Goal: Task Accomplishment & Management: Use online tool/utility

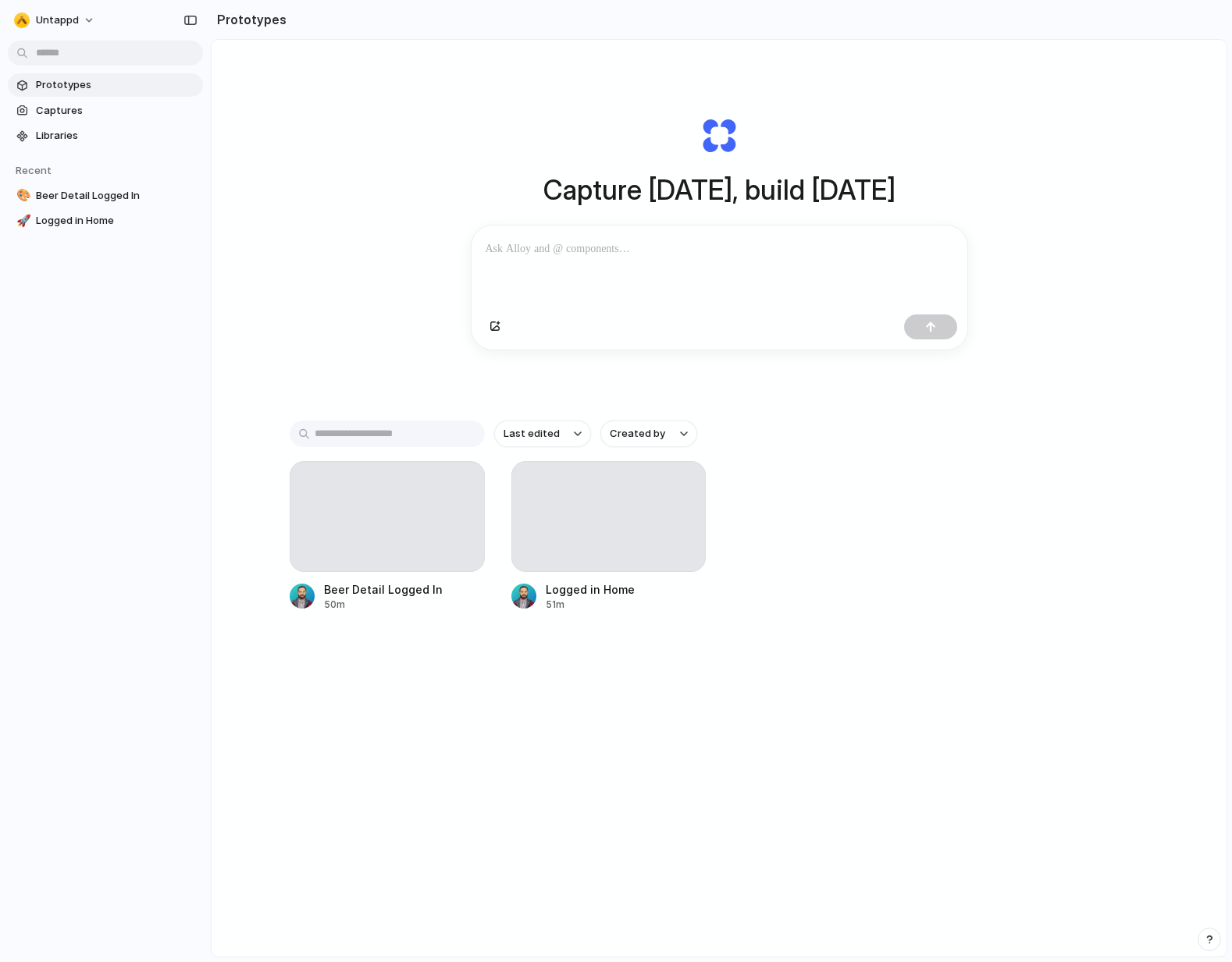
click at [330, 195] on div "Capture [DATE], build [DATE] Clone web app Clone screenshot Start from existing…" at bounding box center [718, 539] width 1015 height 1000
click at [358, 528] on div at bounding box center [388, 516] width 195 height 111
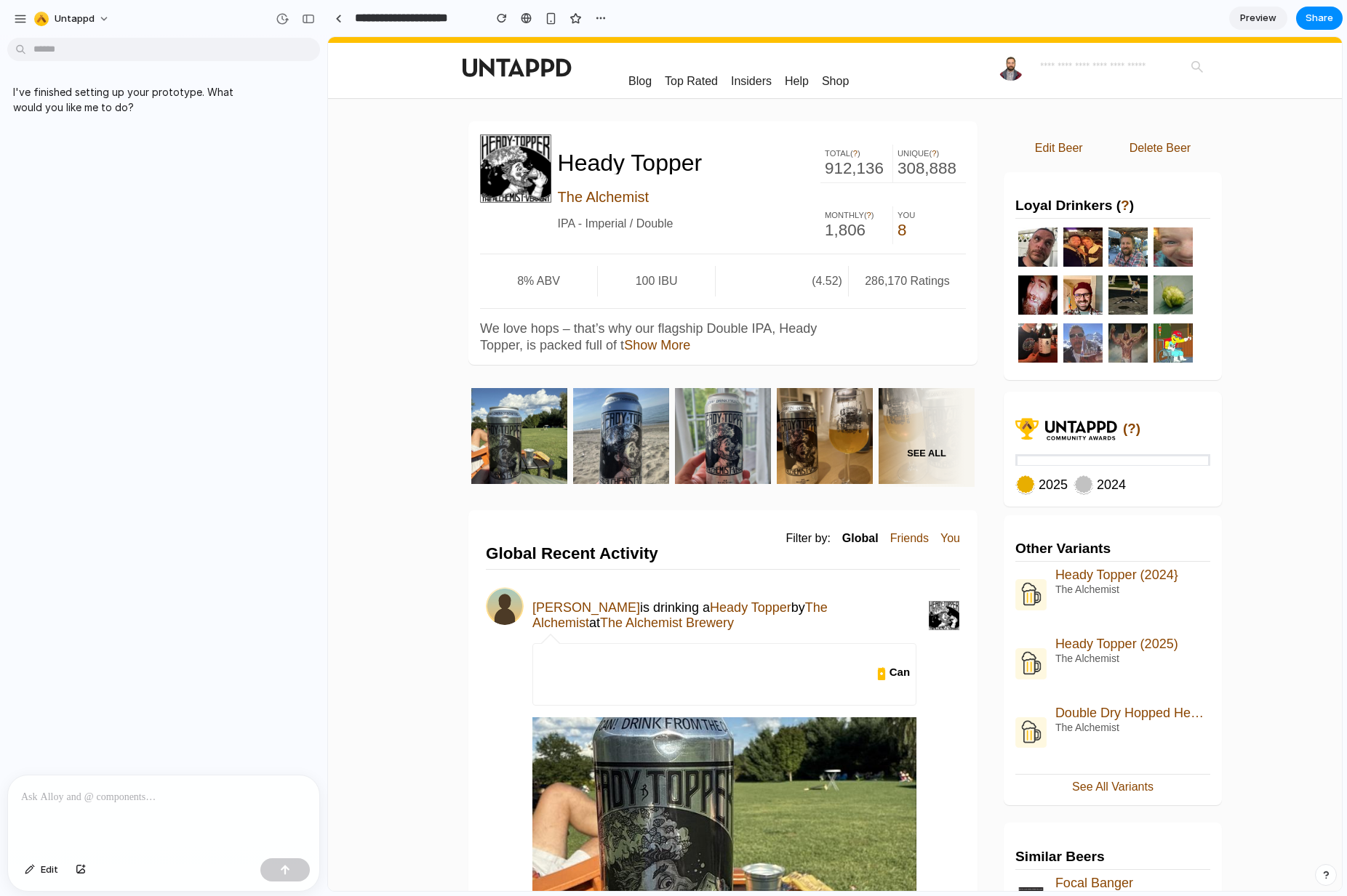
click at [1147, 455] on div at bounding box center [1113, 460] width 195 height 12
click at [1147, 456] on div at bounding box center [1113, 460] width 195 height 12
click at [198, 248] on div "I've finished setting up your prototype. What would you like me to do?" at bounding box center [159, 409] width 318 height 731
click at [1147, 16] on span "Preview" at bounding box center [1258, 18] width 37 height 15
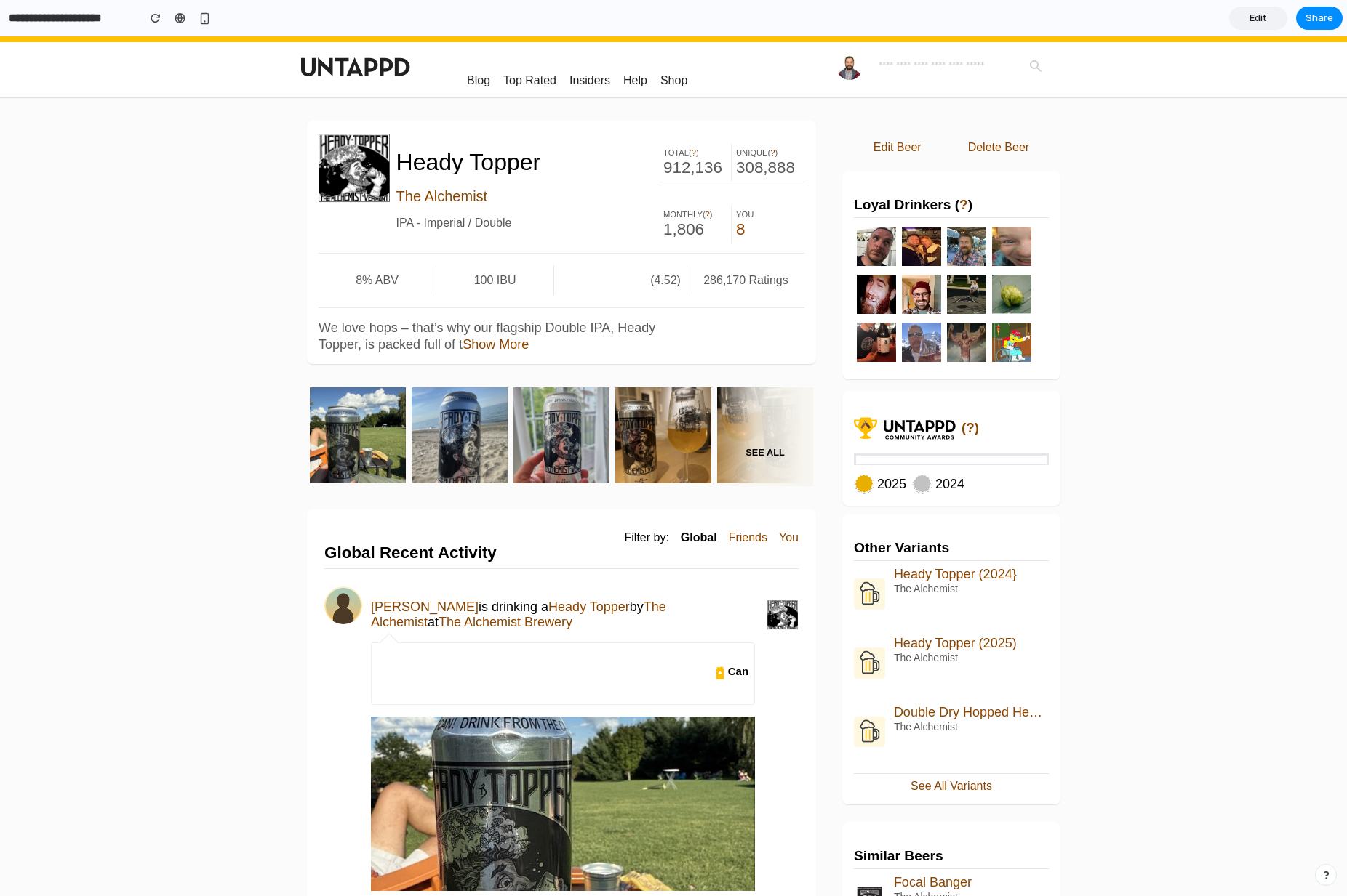
click at [1147, 19] on span "Edit" at bounding box center [1258, 18] width 17 height 15
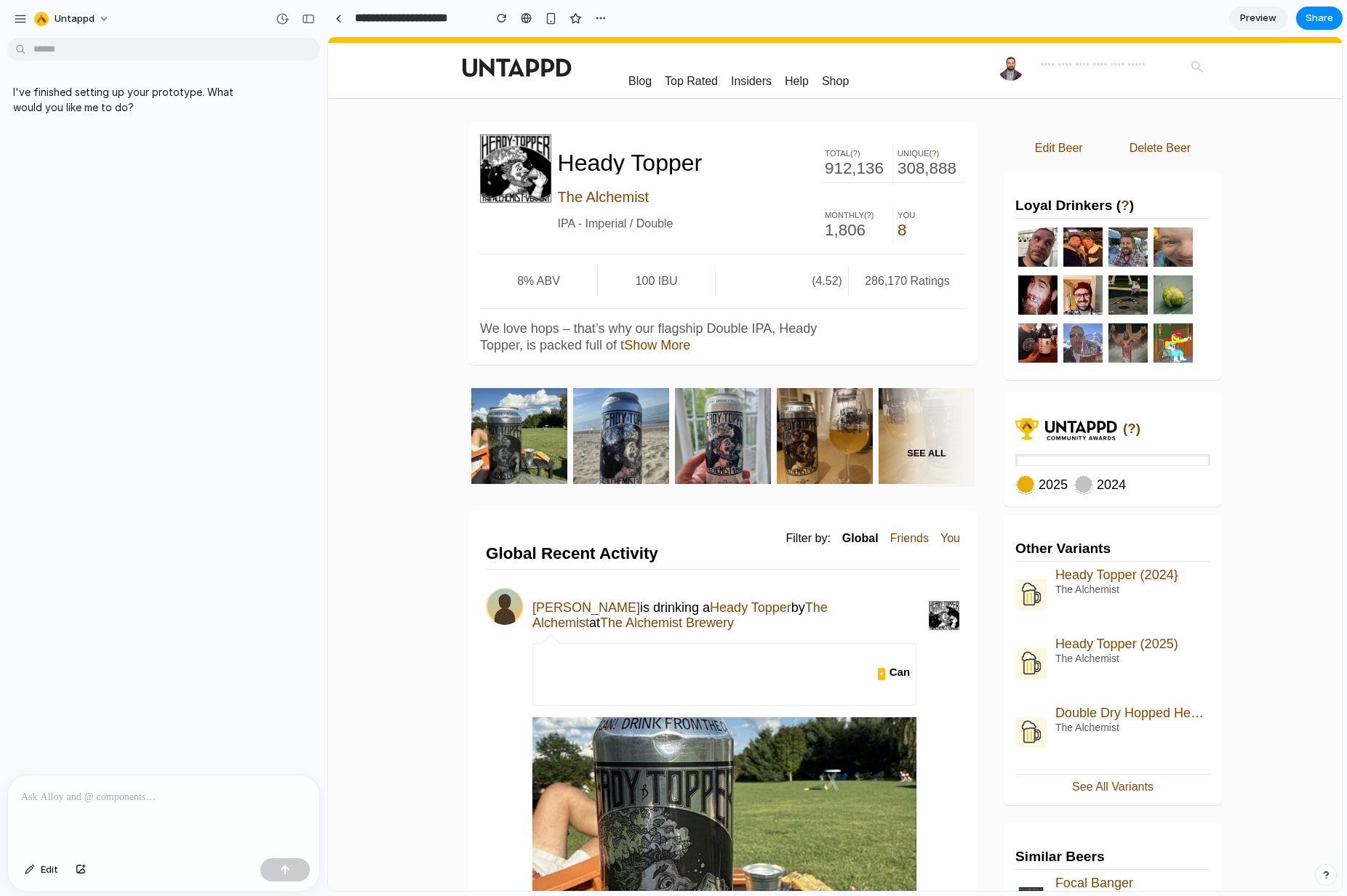
click at [1100, 492] on div "2024" at bounding box center [1110, 485] width 29 height 20
drag, startPoint x: 1142, startPoint y: 478, endPoint x: 1100, endPoint y: 447, distance: 52.2
click at [1100, 447] on div "(?) 2025 2024" at bounding box center [1113, 449] width 218 height 114
click at [1141, 460] on div at bounding box center [1113, 460] width 195 height 12
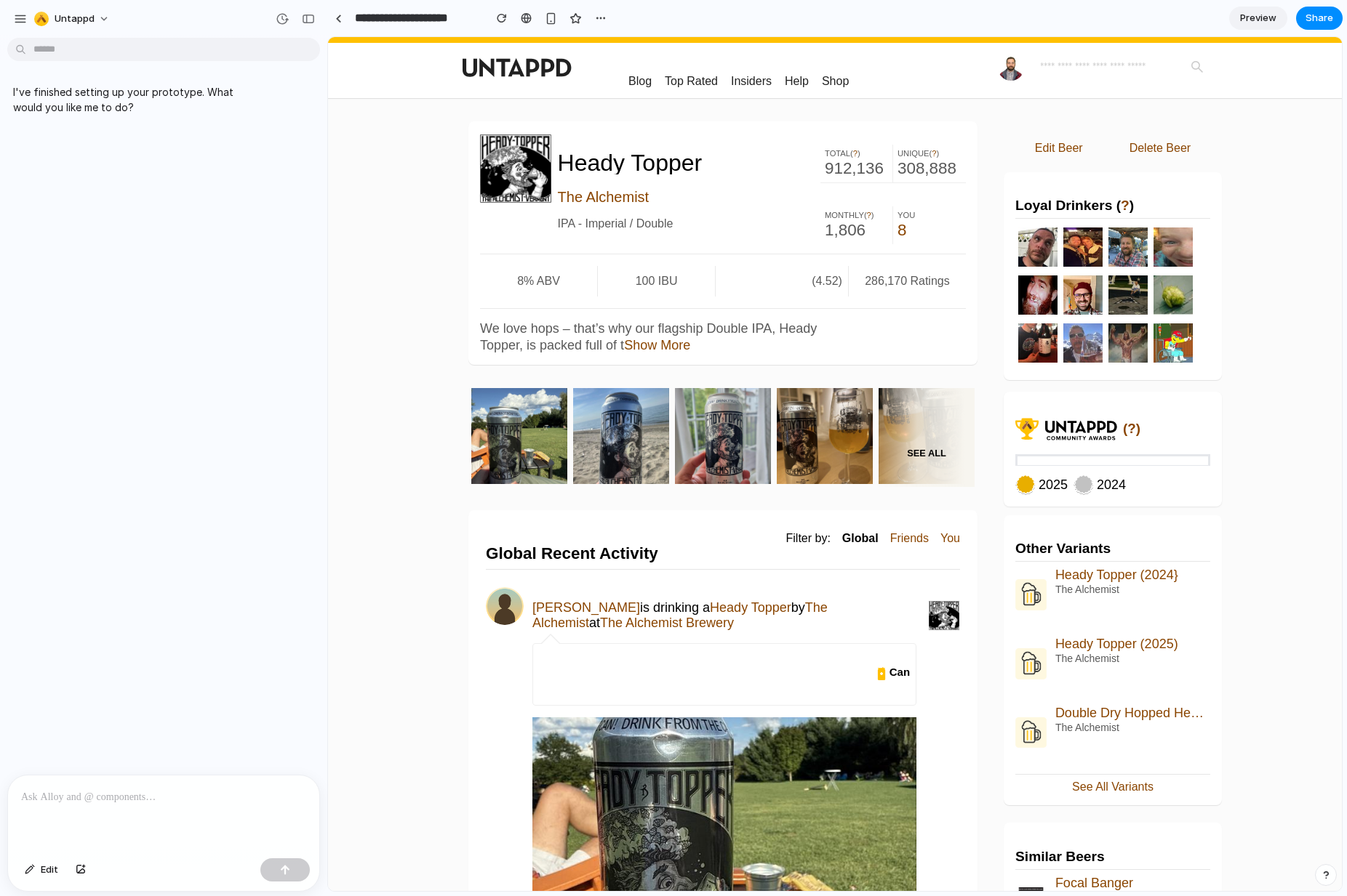
click at [189, 790] on p at bounding box center [163, 797] width 285 height 17
click at [889, 187] on div "Total ( ? ) 912,136 Unique ( ? ) 308,888 Monthly ( ? ) 1,806 You 8" at bounding box center [893, 194] width 146 height 123
click at [480, 208] on div "Heady Topper The Alchemist IPA - Imperial / Double" at bounding box center [723, 187] width 486 height 109
click at [602, 156] on h1 "Heady Topper" at bounding box center [678, 163] width 240 height 23
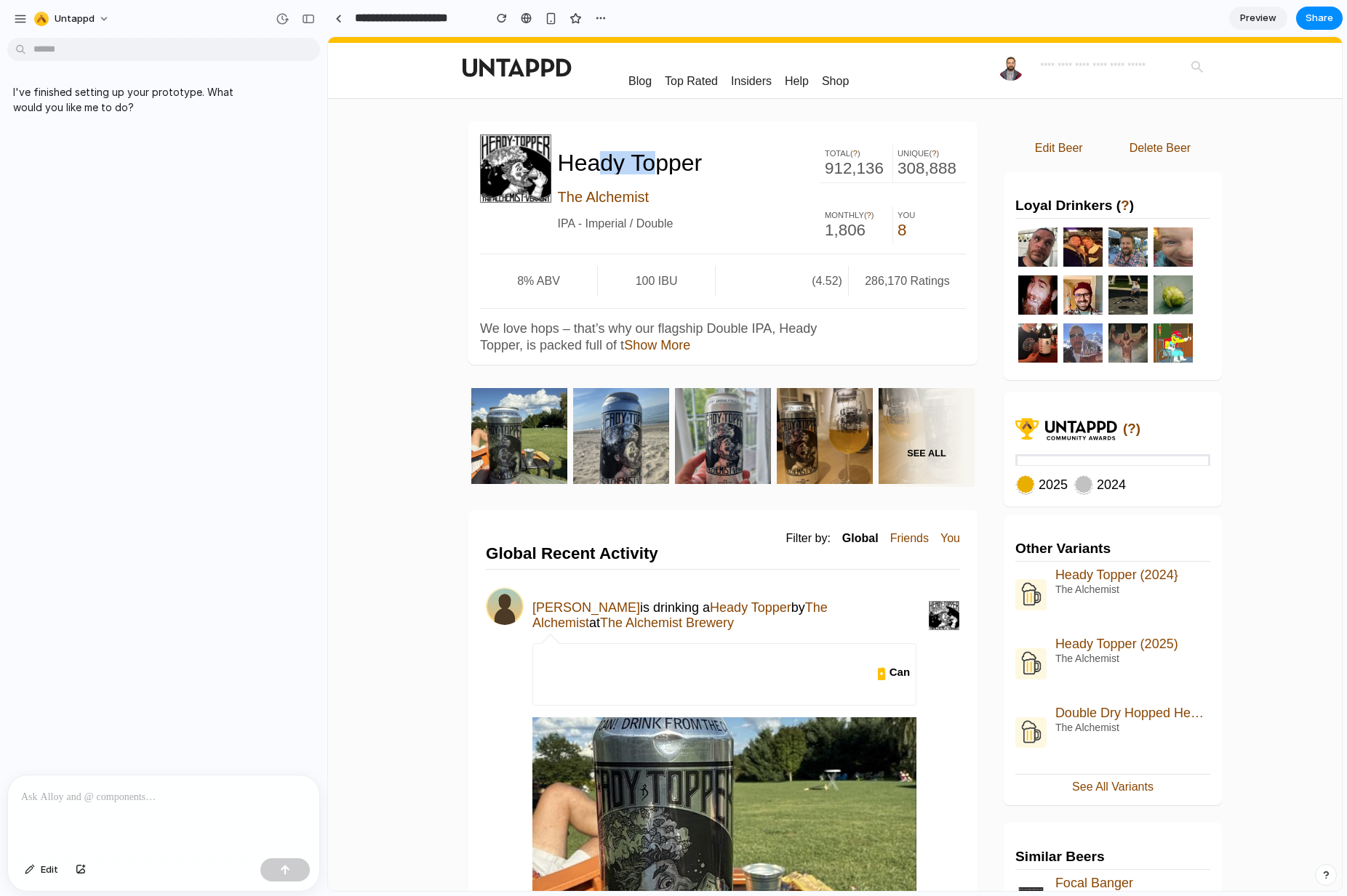
drag, startPoint x: 588, startPoint y: 163, endPoint x: 650, endPoint y: 167, distance: 62.1
click at [650, 167] on h1 "Heady Topper" at bounding box center [678, 163] width 240 height 23
click at [663, 167] on h1 "Heady Topper" at bounding box center [678, 163] width 240 height 23
click at [606, 15] on button "button" at bounding box center [601, 18] width 22 height 22
click at [0, 0] on div "Duplicate Delete" at bounding box center [0, 0] width 0 height 0
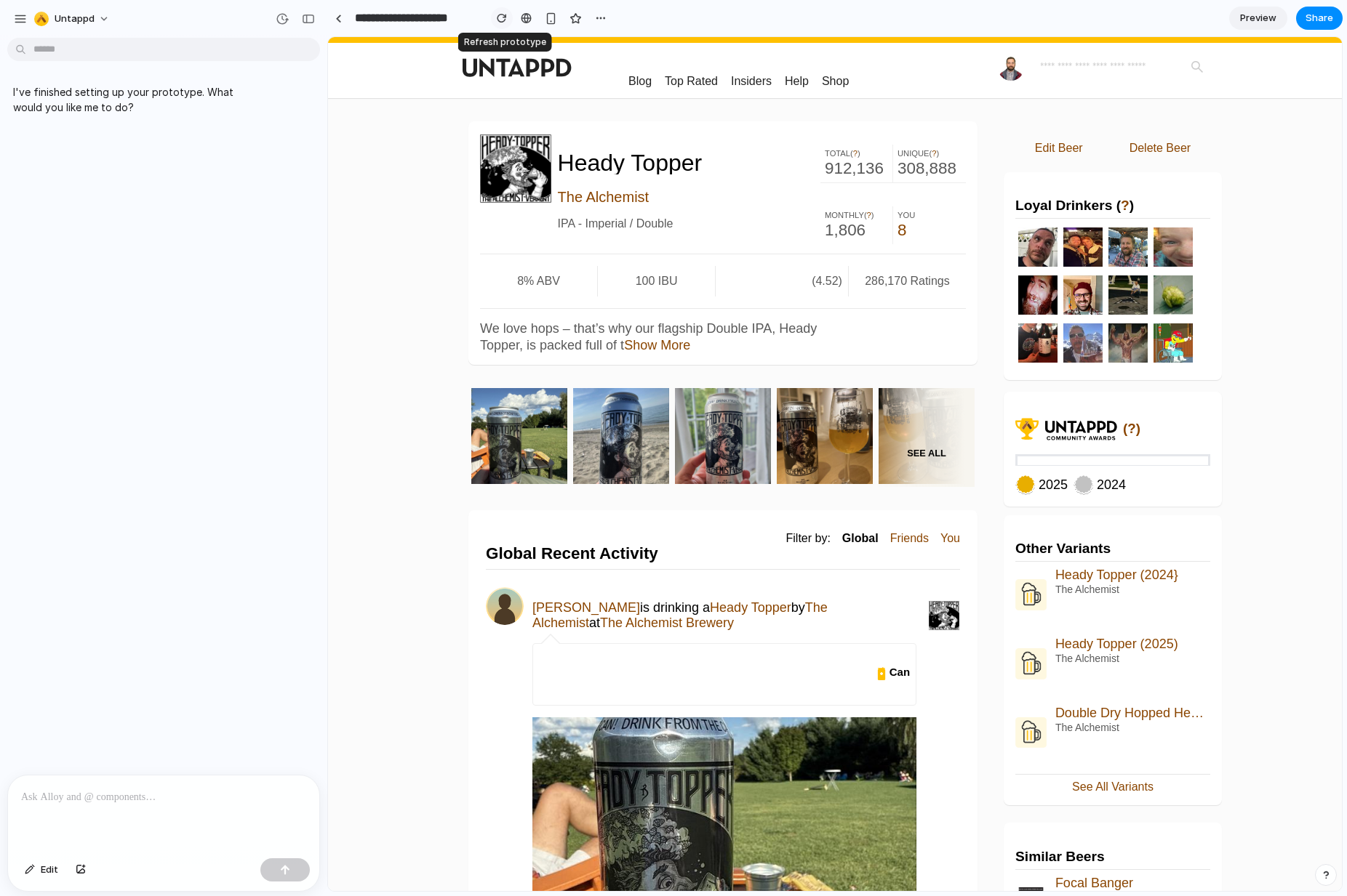
click at [500, 19] on div "button" at bounding box center [501, 18] width 10 height 10
click at [500, 21] on div "button" at bounding box center [501, 18] width 10 height 10
